Goal: Task Accomplishment & Management: Complete application form

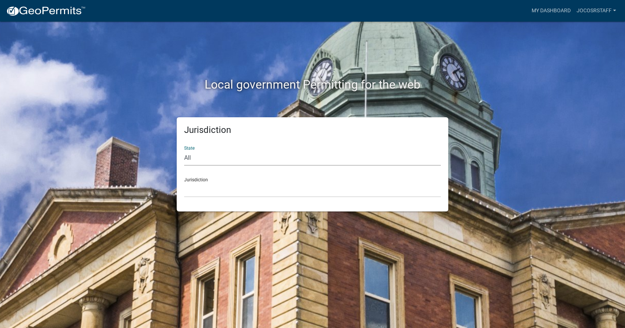
click at [191, 158] on select "All [US_STATE] [US_STATE] [US_STATE] [US_STATE] [US_STATE] [US_STATE] [US_STATE…" at bounding box center [312, 157] width 257 height 15
select select "[US_STATE]"
click at [184, 150] on select "All [US_STATE] [US_STATE] [US_STATE] [US_STATE] [US_STATE] [US_STATE] [US_STATE…" at bounding box center [312, 157] width 257 height 15
click at [202, 195] on select "[GEOGRAPHIC_DATA], [US_STATE] [GEOGRAPHIC_DATA], [US_STATE] [GEOGRAPHIC_DATA], …" at bounding box center [312, 189] width 257 height 15
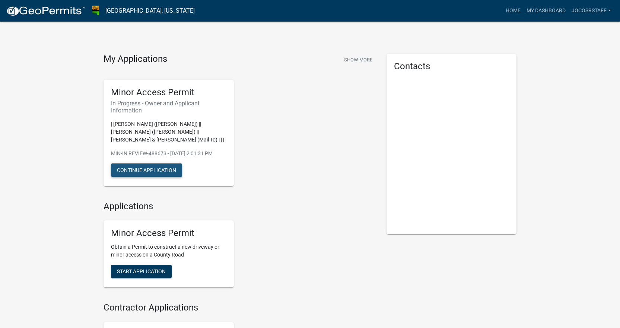
click at [163, 163] on button "Continue Application" at bounding box center [146, 169] width 71 height 13
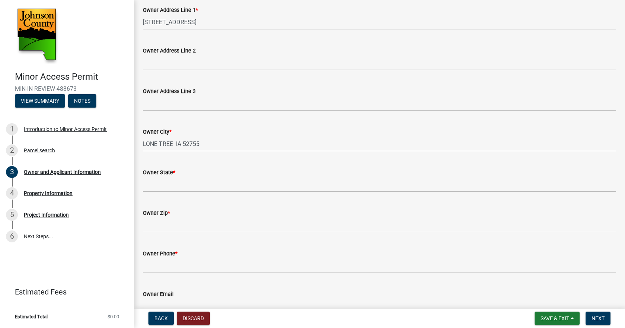
scroll to position [149, 0]
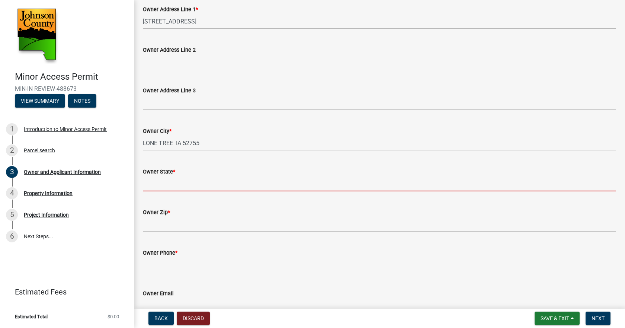
click at [156, 184] on input "Owner State *" at bounding box center [379, 183] width 473 height 15
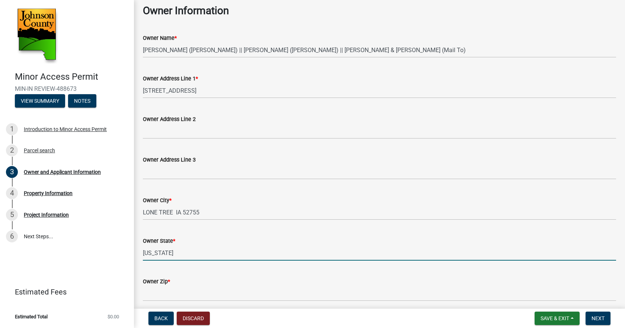
scroll to position [5, 0]
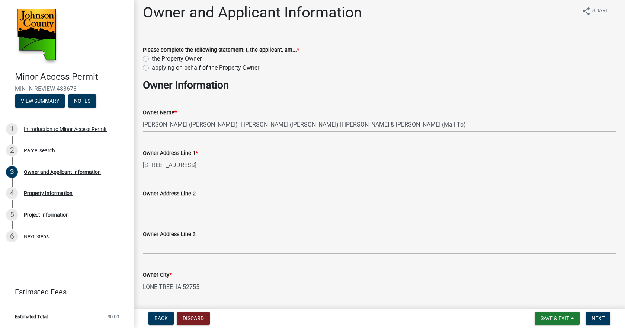
type input "[US_STATE]"
click at [152, 68] on label "applying on behalf of the Property Owner" at bounding box center [206, 67] width 108 height 9
click at [152, 68] on input "applying on behalf of the Property Owner" at bounding box center [154, 65] width 5 height 5
radio input "true"
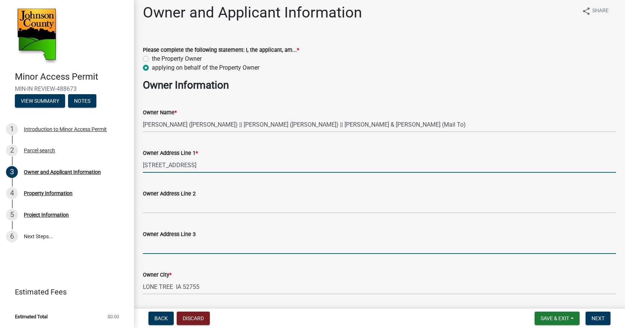
click at [288, 241] on input "Owner Address Line 3" at bounding box center [379, 246] width 473 height 15
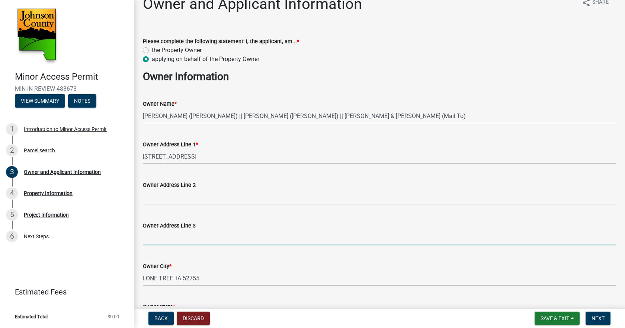
scroll to position [0, 0]
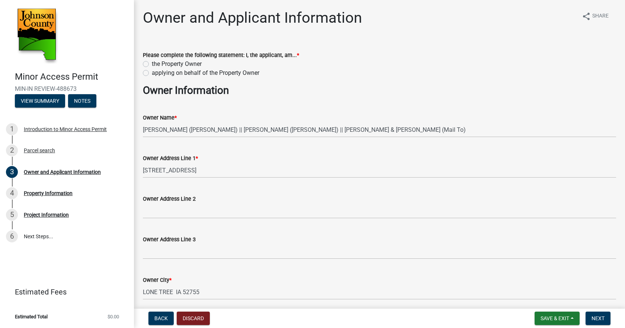
click at [152, 72] on label "applying on behalf of the Property Owner" at bounding box center [206, 72] width 108 height 9
click at [152, 72] on input "applying on behalf of the Property Owner" at bounding box center [154, 70] width 5 height 5
radio input "true"
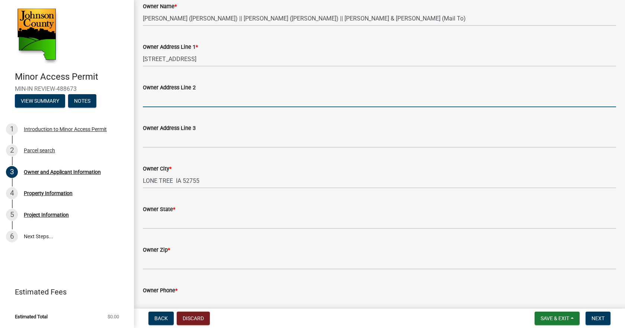
scroll to position [112, 0]
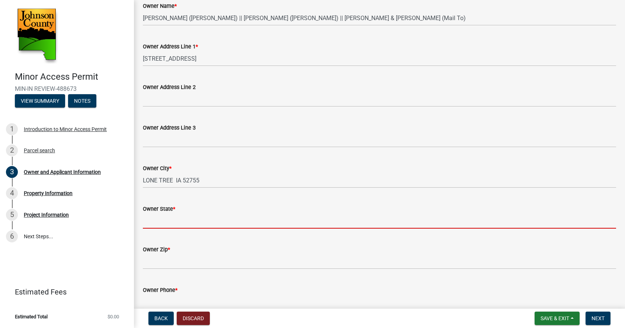
click at [152, 223] on input "Owner State *" at bounding box center [379, 220] width 473 height 15
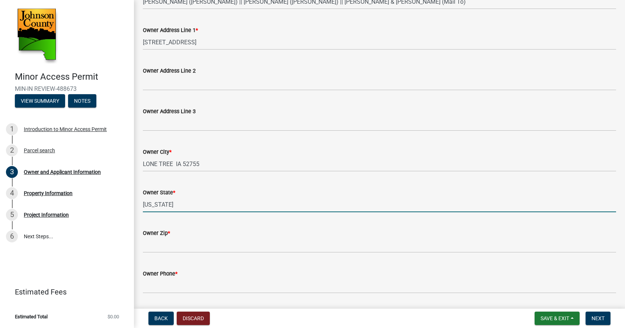
scroll to position [149, 0]
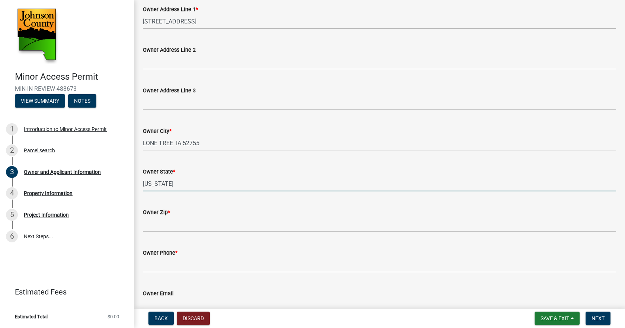
type input "[US_STATE]"
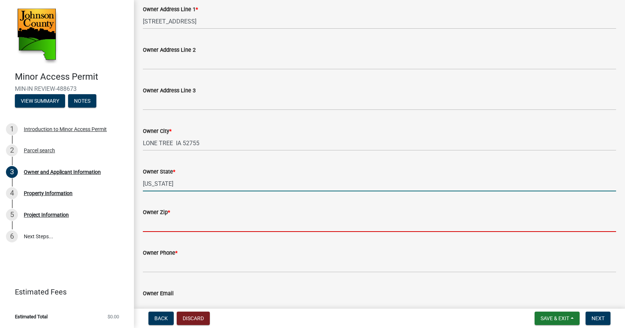
click at [185, 221] on input "Owner Zip *" at bounding box center [379, 224] width 473 height 15
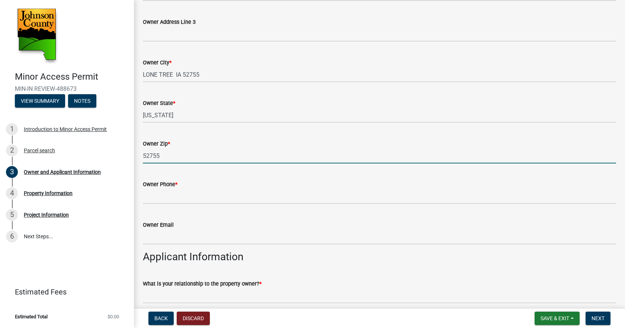
scroll to position [223, 0]
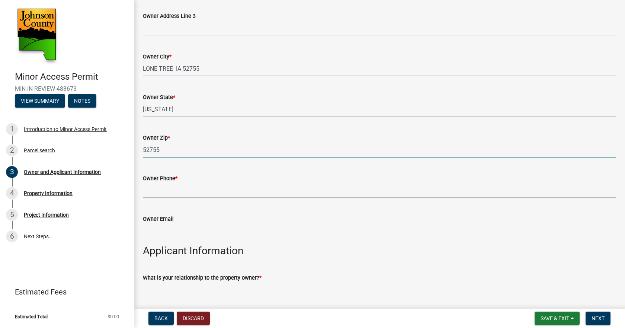
type input "52755"
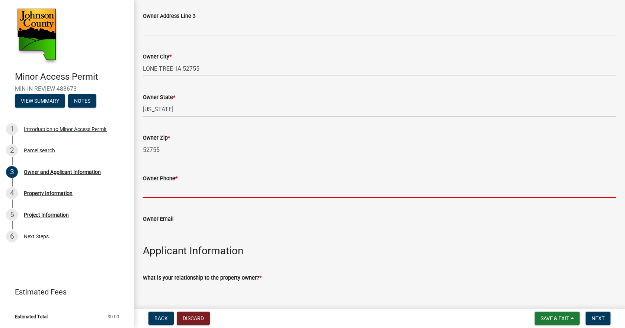
click at [189, 189] on input "Owner Phone *" at bounding box center [379, 190] width 473 height 15
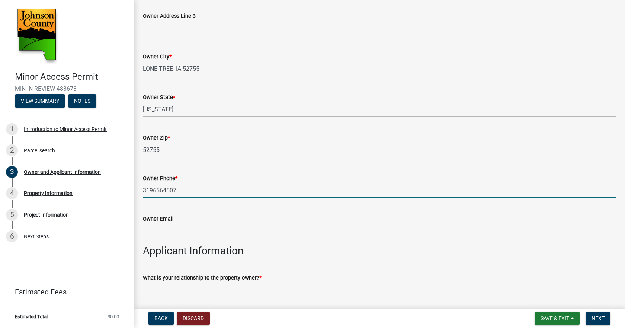
scroll to position [372, 0]
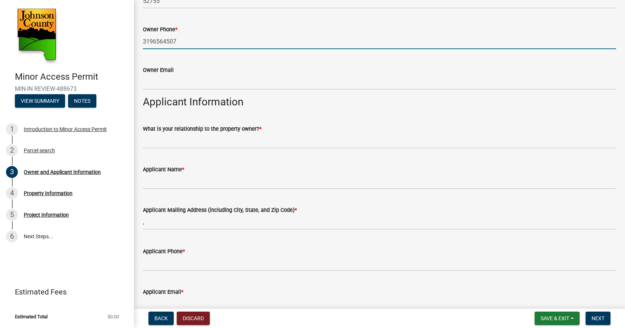
type input "3196564507"
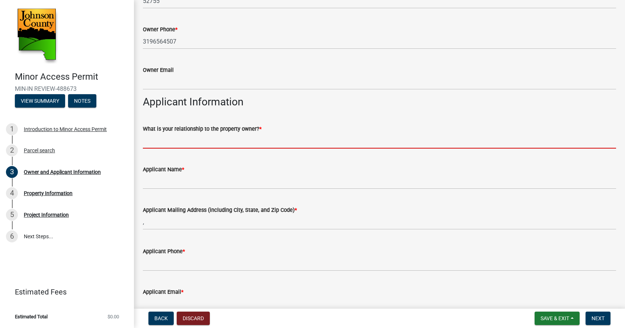
click at [184, 139] on input "What is your relationship to the property owner? *" at bounding box center [379, 140] width 473 height 15
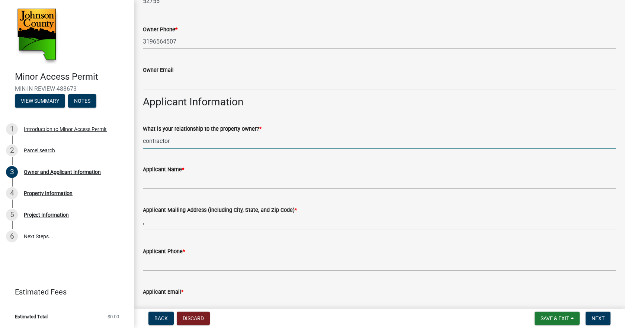
type input "contractor"
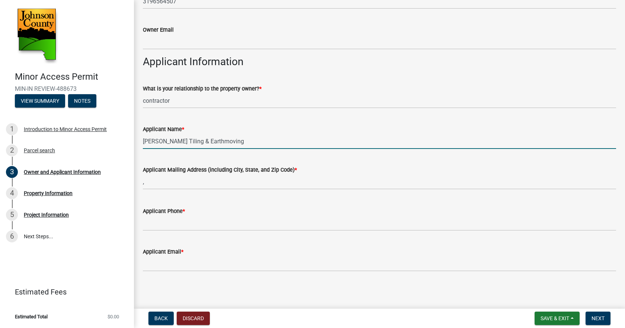
scroll to position [413, 0]
type input "[PERSON_NAME] Tiling & Earthmoving"
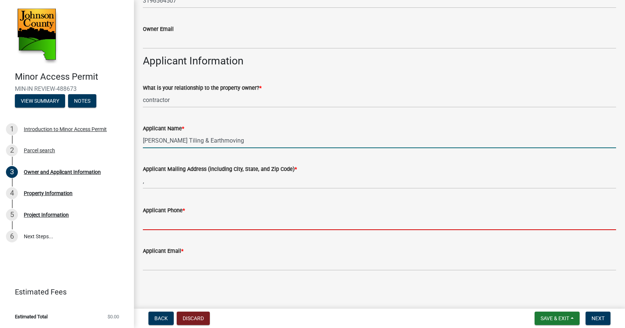
click at [207, 224] on input "Applicant Phone *" at bounding box center [379, 222] width 473 height 15
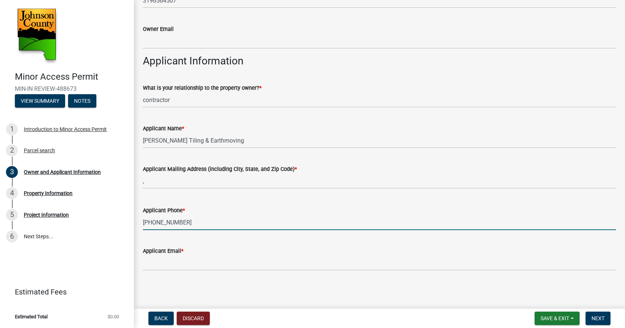
type input "[PHONE_NUMBER]"
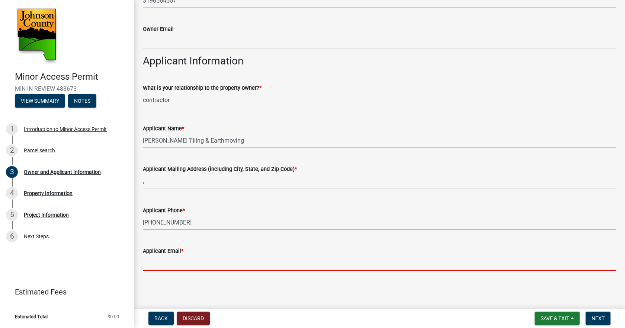
click at [199, 260] on input "Applicant Email *" at bounding box center [379, 262] width 473 height 15
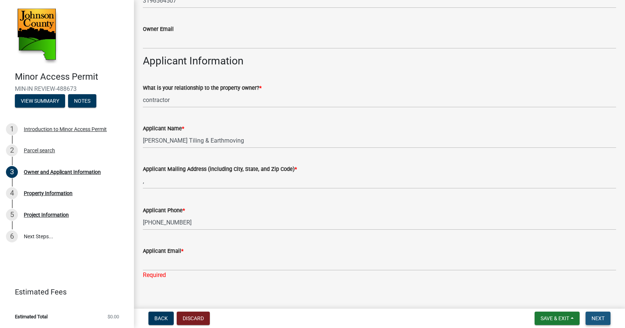
click at [597, 320] on span "Next" at bounding box center [598, 318] width 13 height 6
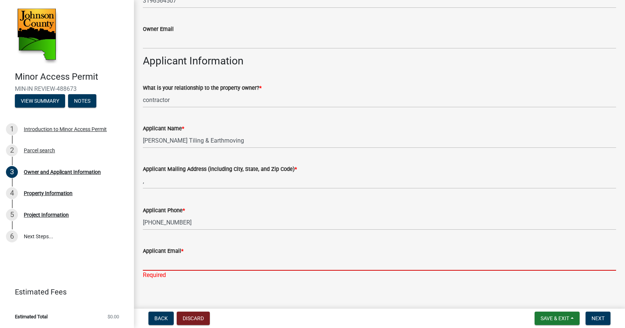
click at [157, 264] on input "Applicant Email *" at bounding box center [379, 262] width 473 height 15
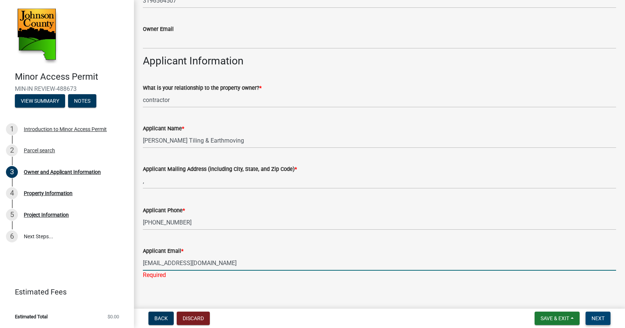
type input "[EMAIL_ADDRESS][DOMAIN_NAME]"
click at [599, 319] on span "Next" at bounding box center [598, 318] width 13 height 6
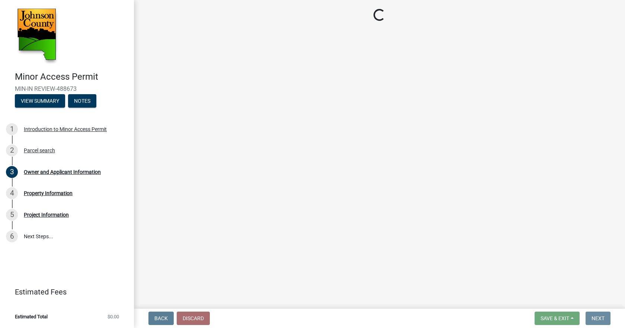
scroll to position [0, 0]
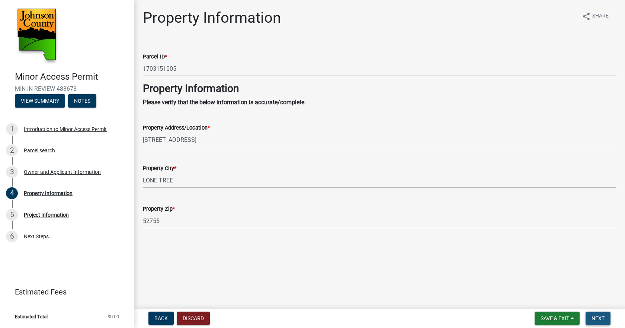
click at [597, 316] on span "Next" at bounding box center [598, 318] width 13 height 6
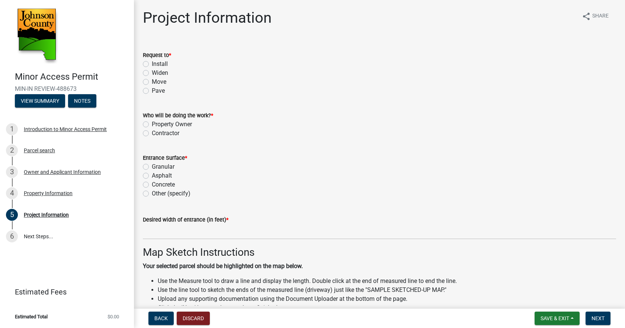
click at [152, 65] on label "Install" at bounding box center [160, 64] width 16 height 9
click at [152, 64] on input "Install" at bounding box center [154, 62] width 5 height 5
radio input "true"
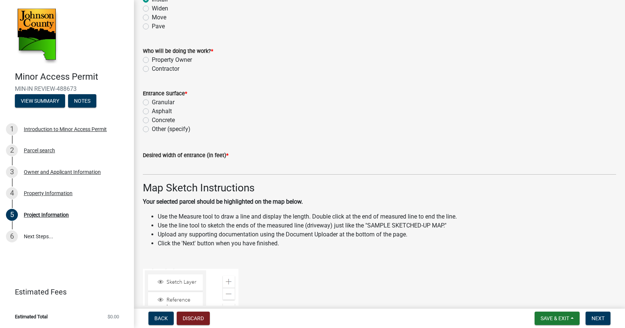
scroll to position [74, 0]
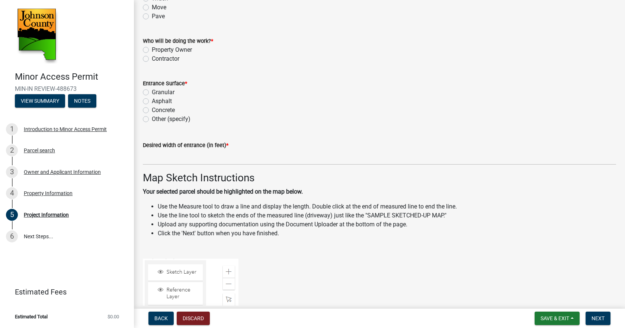
click at [152, 61] on label "Contractor" at bounding box center [166, 58] width 28 height 9
click at [152, 59] on input "Contractor" at bounding box center [154, 56] width 5 height 5
radio input "true"
click at [152, 109] on label "Concrete" at bounding box center [163, 110] width 23 height 9
click at [152, 109] on input "Concrete" at bounding box center [154, 108] width 5 height 5
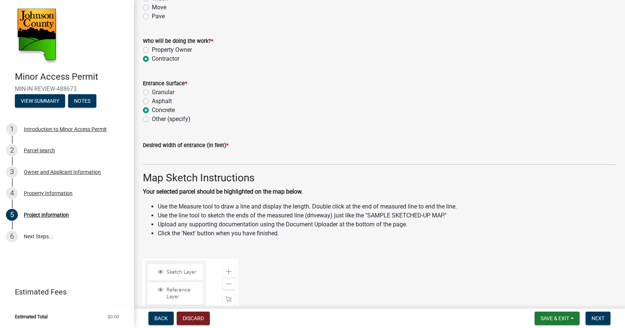
radio input "true"
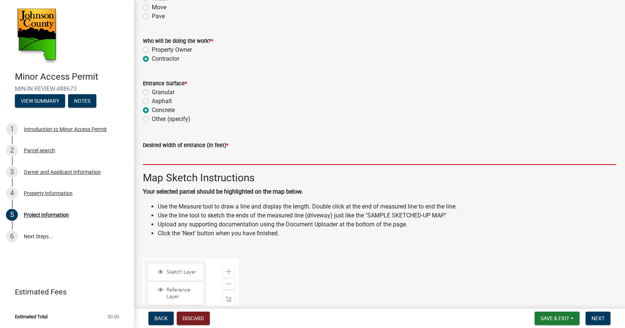
click at [176, 161] on input "text" at bounding box center [379, 157] width 473 height 15
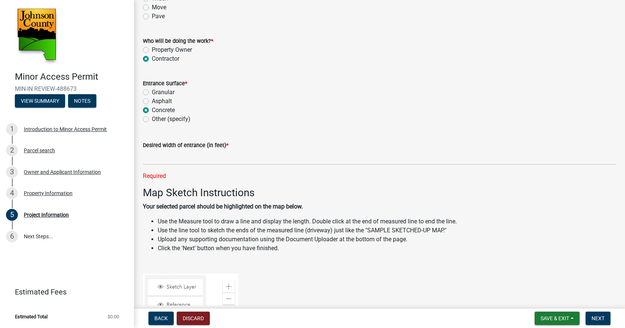
click at [152, 90] on label "Granular" at bounding box center [163, 92] width 23 height 9
click at [152, 90] on input "Granular" at bounding box center [154, 90] width 5 height 5
radio input "true"
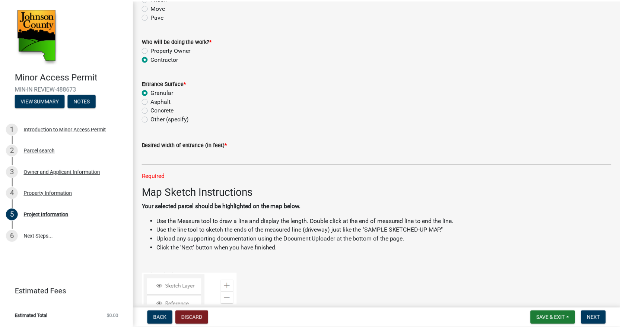
scroll to position [0, 0]
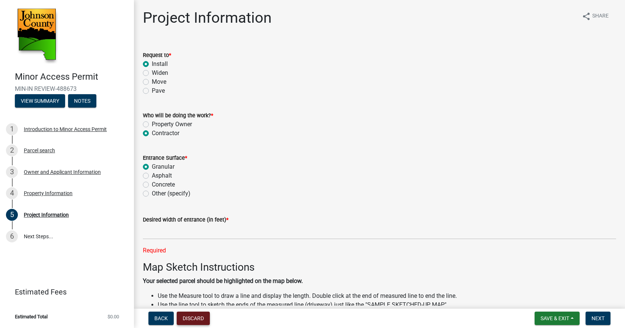
click at [188, 317] on button "Discard" at bounding box center [193, 318] width 33 height 13
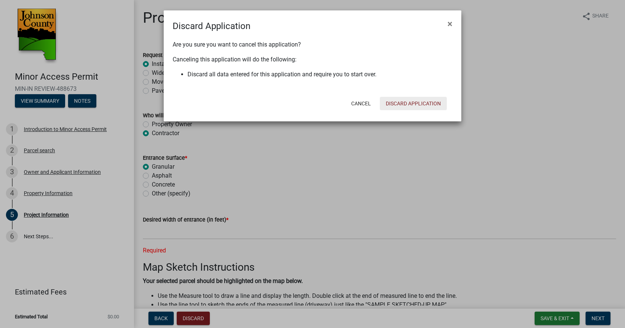
click at [411, 105] on button "Discard Application" at bounding box center [413, 103] width 67 height 13
